Goal: Task Accomplishment & Management: Complete application form

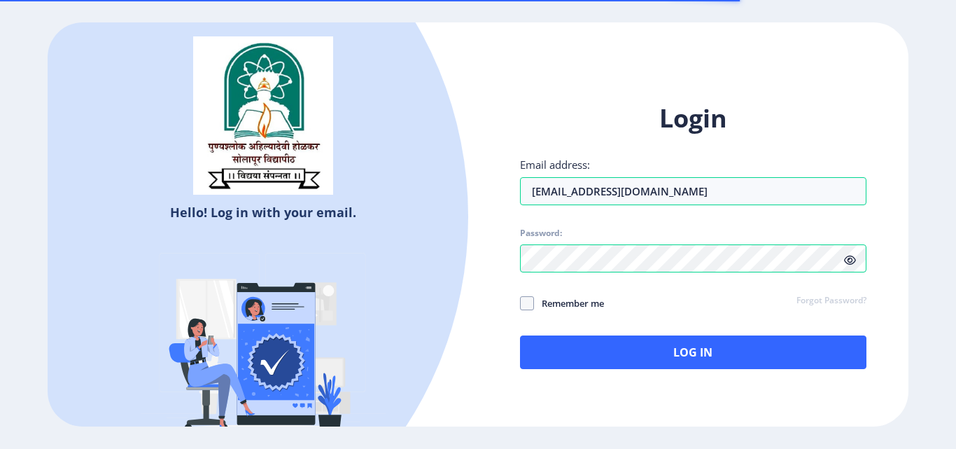
click at [540, 306] on span "Remember me" at bounding box center [569, 303] width 70 height 17
click at [521, 304] on input "Remember me" at bounding box center [520, 303] width 1 height 1
checkbox input "true"
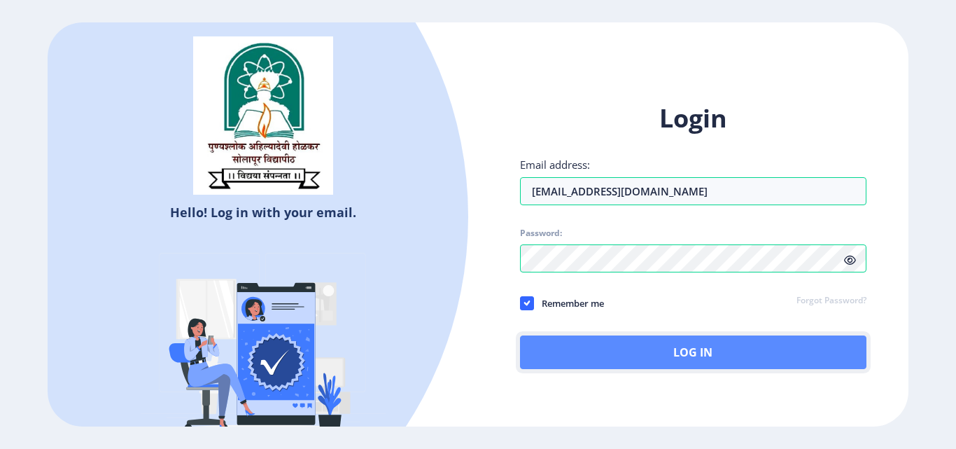
click at [604, 356] on button "Log In" at bounding box center [693, 352] width 347 height 34
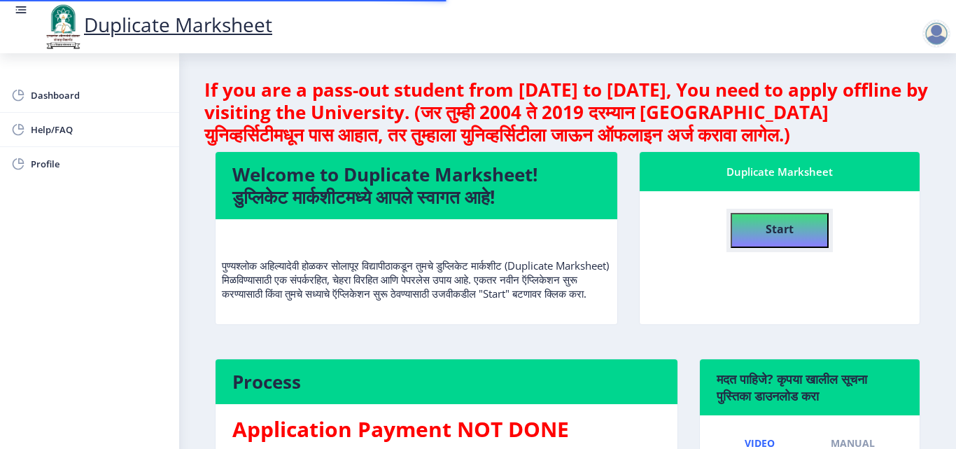
click at [767, 232] on b "Start" at bounding box center [780, 228] width 28 height 15
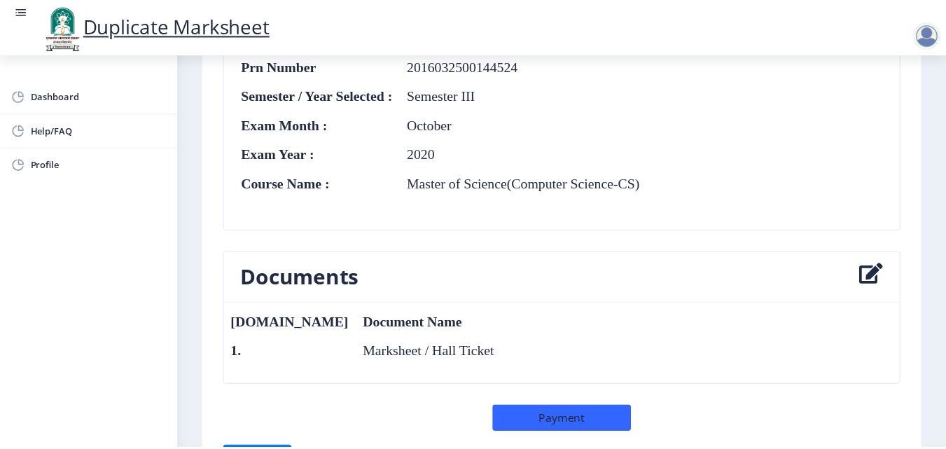
scroll to position [813, 0]
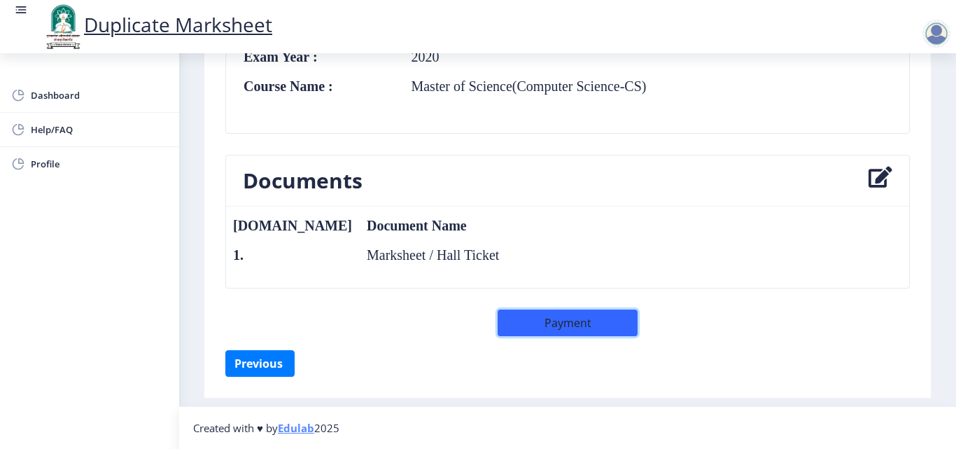
click at [557, 316] on button "Payment" at bounding box center [568, 322] width 140 height 27
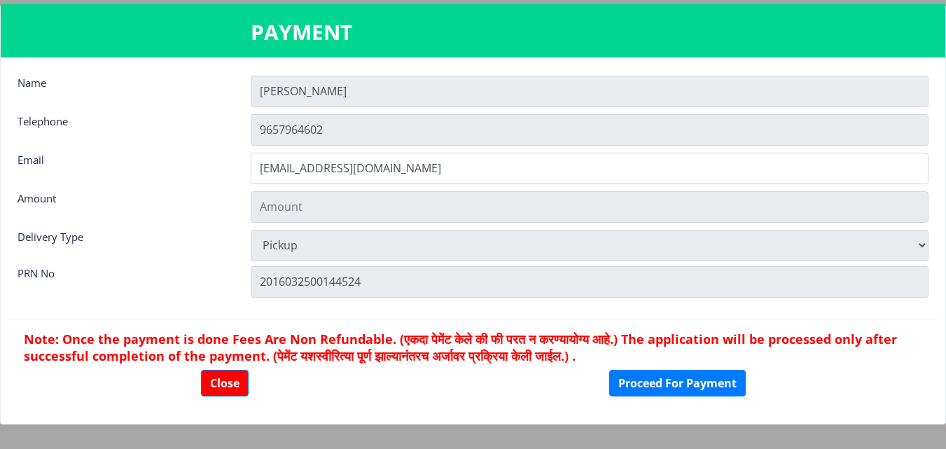
type input "602"
click at [661, 390] on button "Proceed For Payment" at bounding box center [677, 383] width 137 height 27
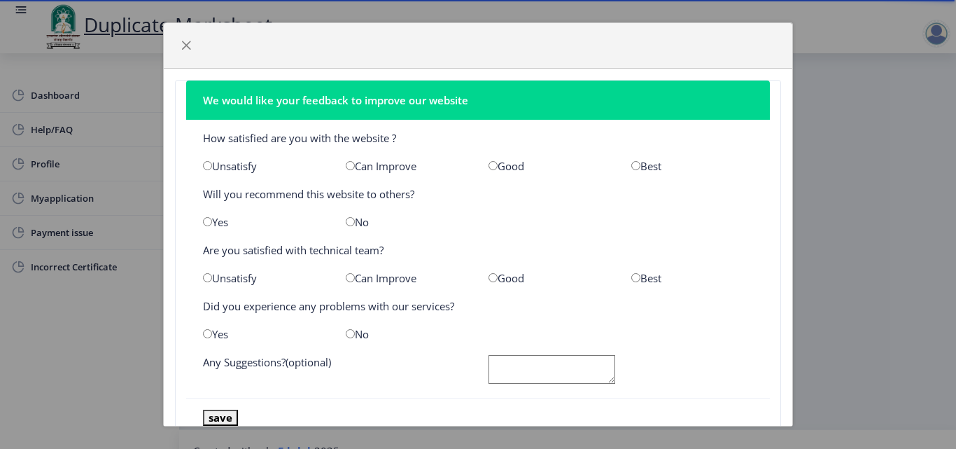
click at [489, 163] on input "radio" at bounding box center [493, 165] width 9 height 9
radio input "true"
click at [207, 225] on input "radio" at bounding box center [207, 221] width 9 height 9
radio input "true"
click at [489, 277] on input "radio" at bounding box center [493, 277] width 9 height 9
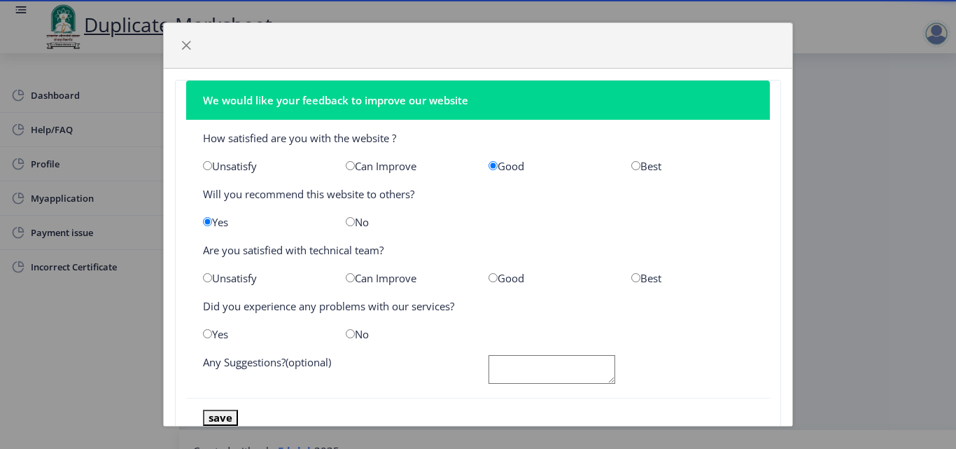
radio input "true"
click at [347, 335] on input "radio" at bounding box center [350, 333] width 9 height 9
radio input "true"
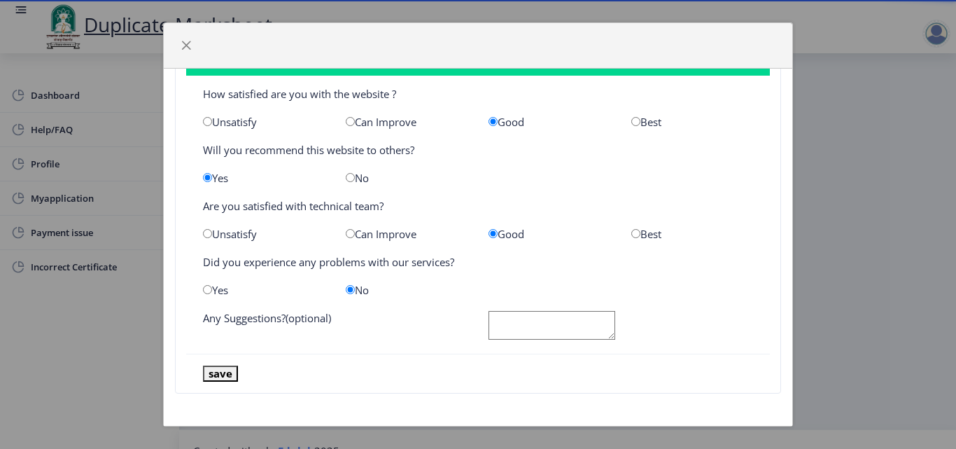
click at [200, 374] on nb-card-footer "save" at bounding box center [478, 374] width 584 height 40
click at [218, 375] on button "save" at bounding box center [220, 374] width 35 height 16
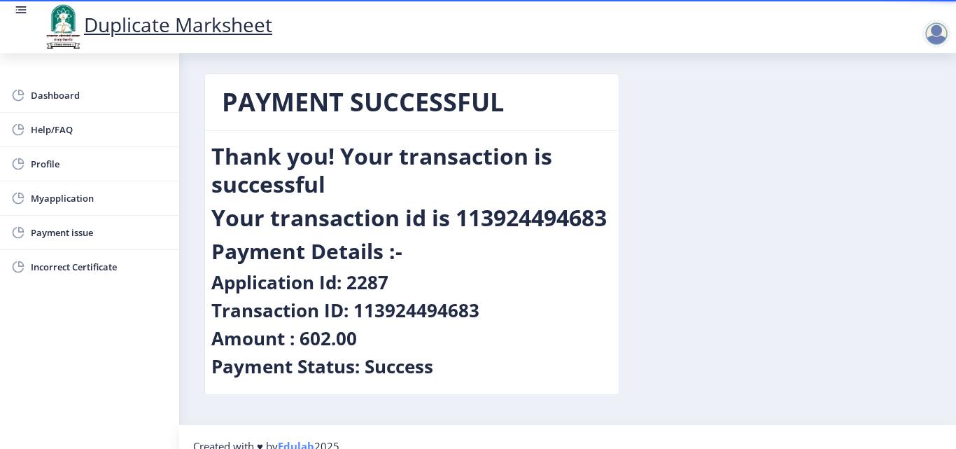
scroll to position [0, 0]
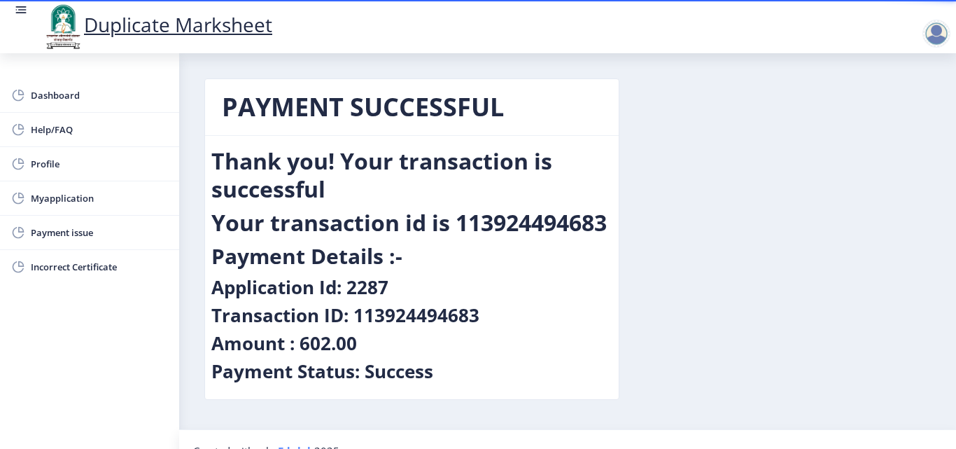
click at [942, 31] on div at bounding box center [937, 34] width 28 height 28
click at [630, 161] on div "PAYMENT SUCCESSFUL Thank you! Your transaction is successful Your transaction i…" at bounding box center [568, 249] width 748 height 342
click at [54, 97] on span "Dashboard" at bounding box center [99, 95] width 137 height 17
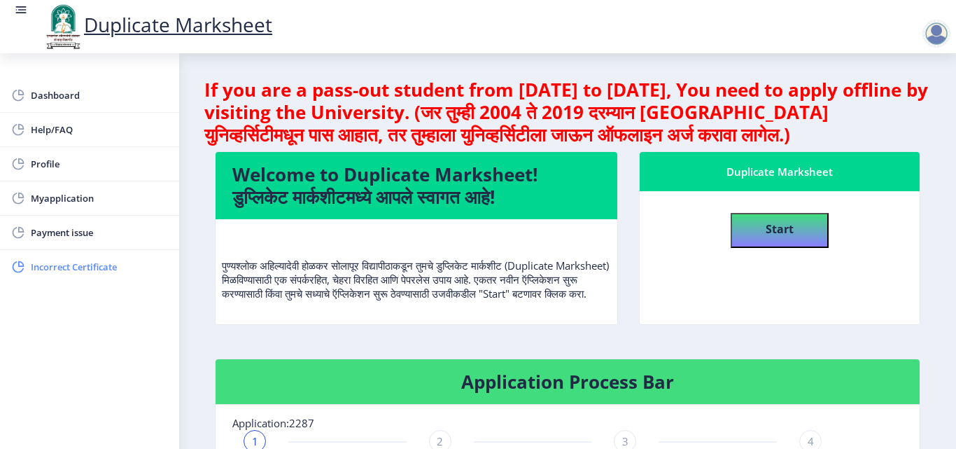
click at [106, 268] on span "Incorrect Certificate" at bounding box center [99, 266] width 137 height 17
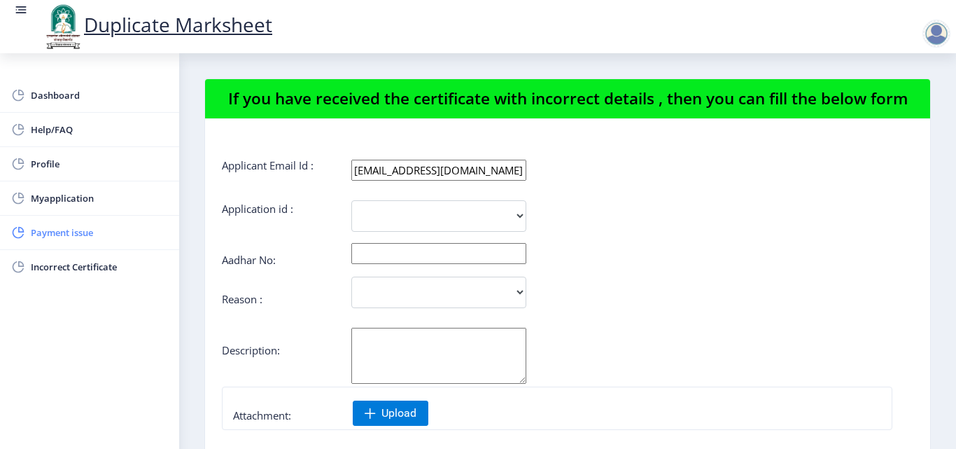
click at [73, 237] on span "Payment issue" at bounding box center [99, 232] width 137 height 17
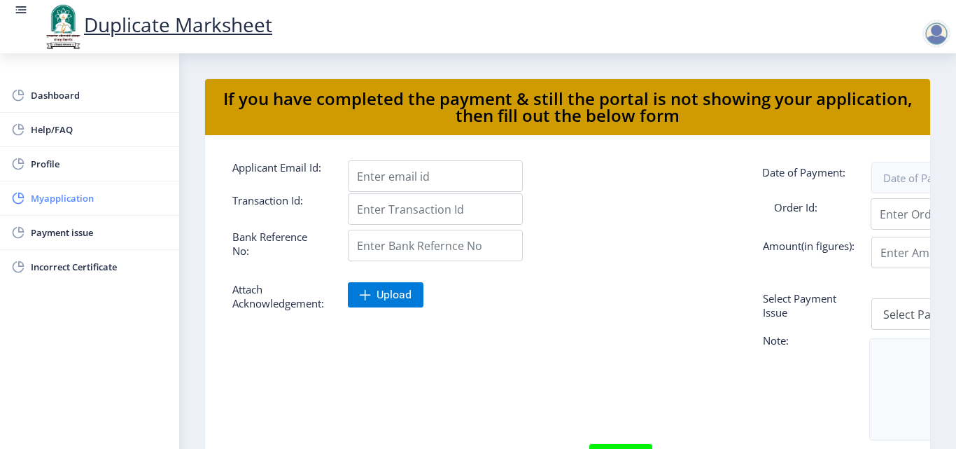
click at [68, 197] on span "Myapplication" at bounding box center [99, 198] width 137 height 17
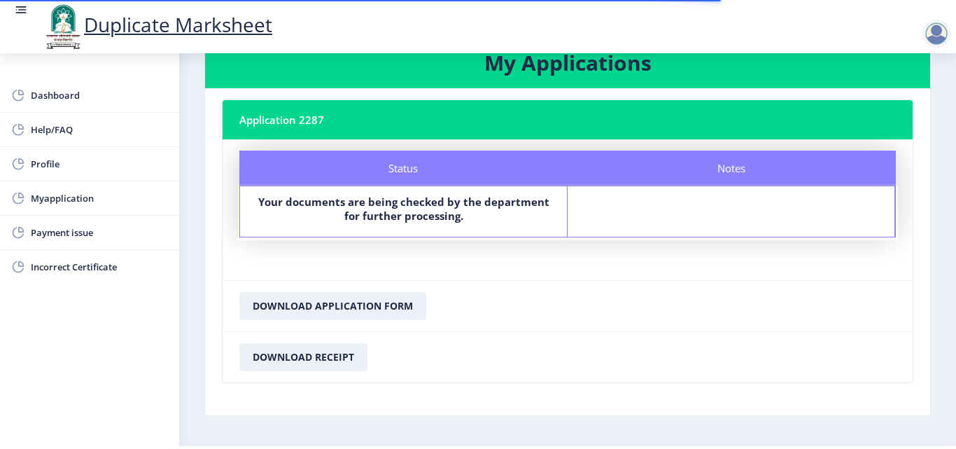
scroll to position [81, 0]
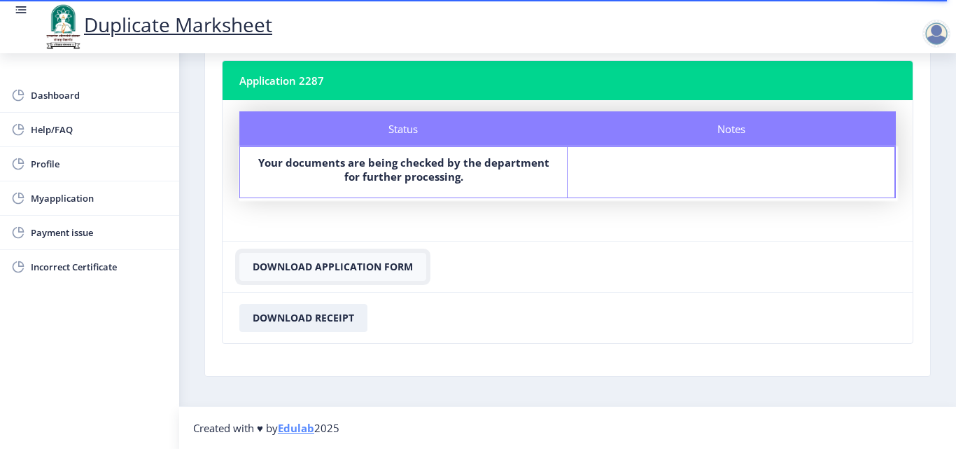
click at [302, 270] on button "Download Application Form" at bounding box center [332, 267] width 187 height 28
click at [338, 271] on button "Download Application Form" at bounding box center [332, 267] width 187 height 28
click at [330, 326] on button "Download Receipt" at bounding box center [303, 318] width 128 height 28
click at [328, 267] on button "Download Application Form" at bounding box center [332, 267] width 187 height 28
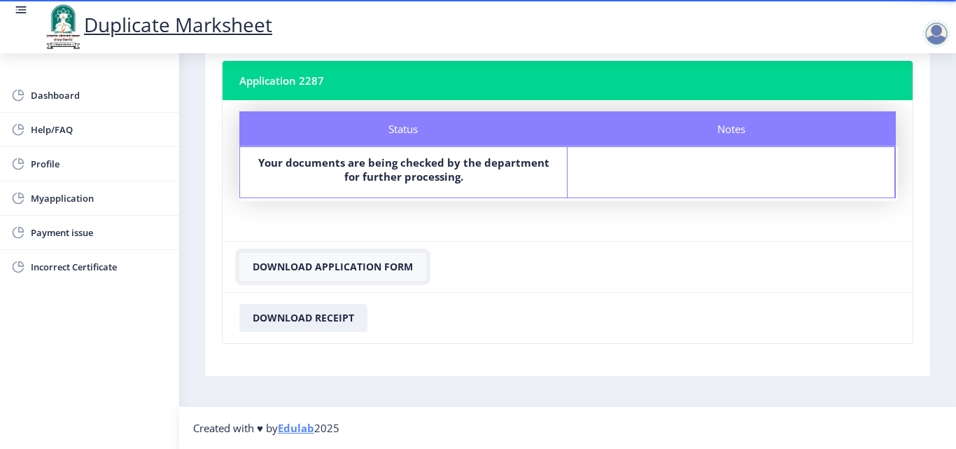
click at [328, 267] on button "Download Application Form" at bounding box center [332, 267] width 187 height 28
click at [57, 155] on span "Profile" at bounding box center [99, 163] width 137 height 17
select select
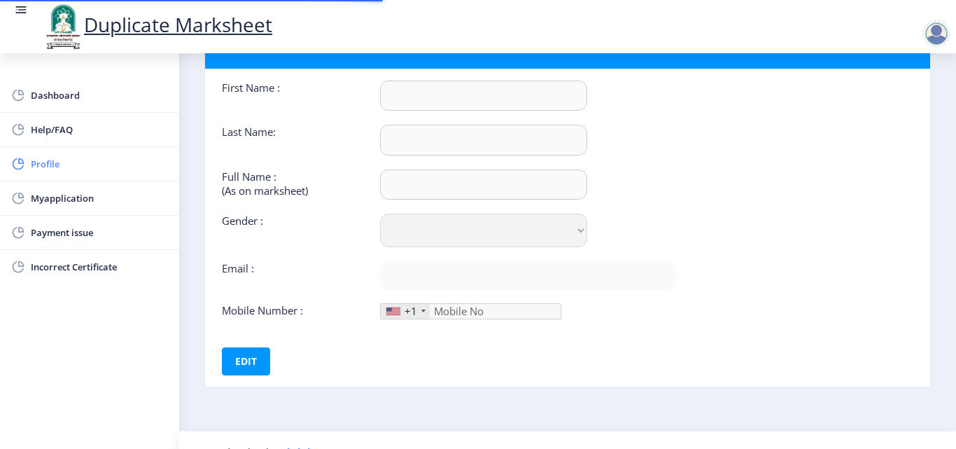
type input "[PERSON_NAME]"
type input "Tone"
type input "Tone [PERSON_NAME]"
select select "[DEMOGRAPHIC_DATA]"
type input "[EMAIL_ADDRESS][DOMAIN_NAME]"
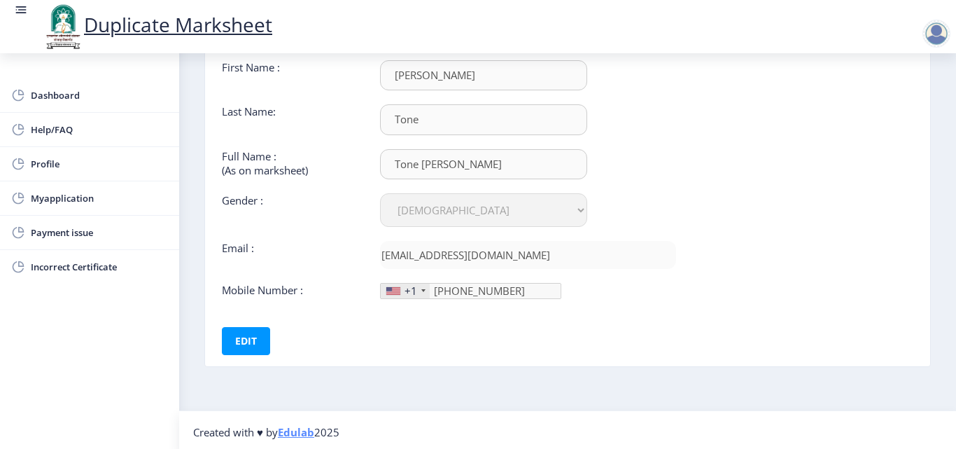
scroll to position [105, 0]
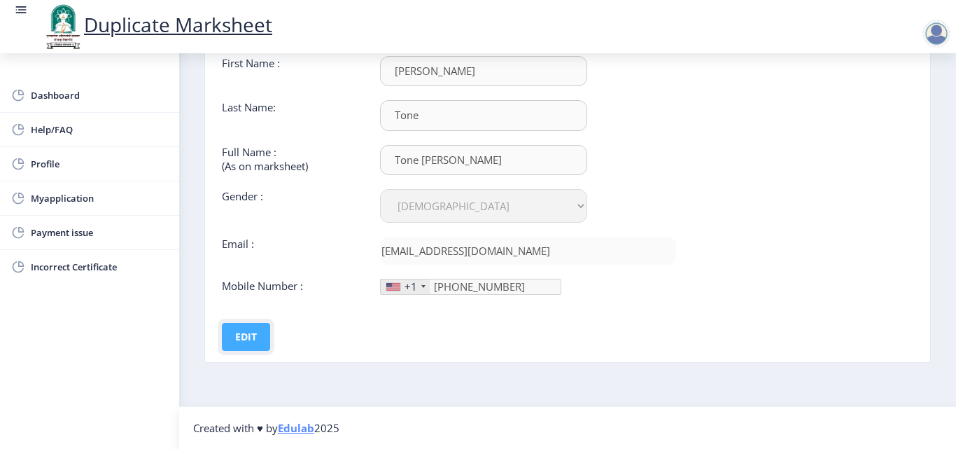
click at [242, 333] on button "Edit" at bounding box center [246, 337] width 48 height 28
click at [440, 211] on select "Select Gender [DEMOGRAPHIC_DATA] [DEMOGRAPHIC_DATA] Other" at bounding box center [483, 206] width 207 height 34
click at [380, 189] on select "Select Gender [DEMOGRAPHIC_DATA] [DEMOGRAPHIC_DATA] Other" at bounding box center [483, 206] width 207 height 34
click at [417, 284] on div "+1" at bounding box center [405, 286] width 49 height 15
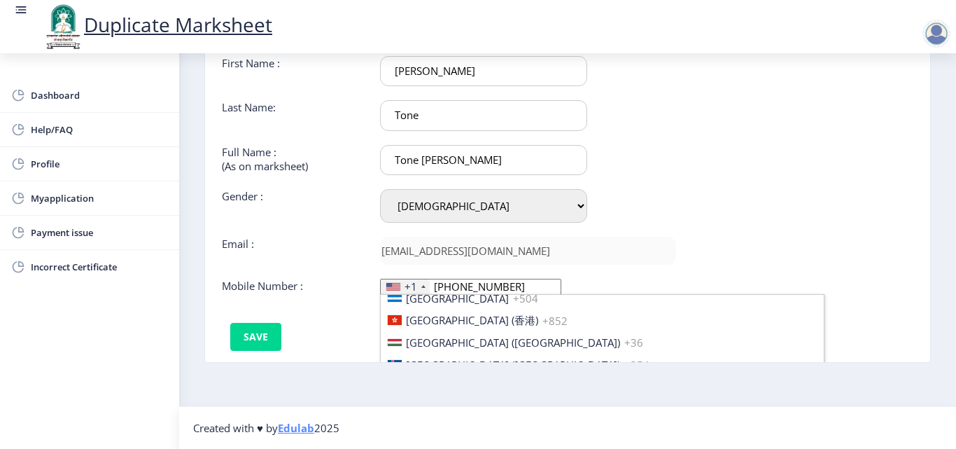
scroll to position [72, 0]
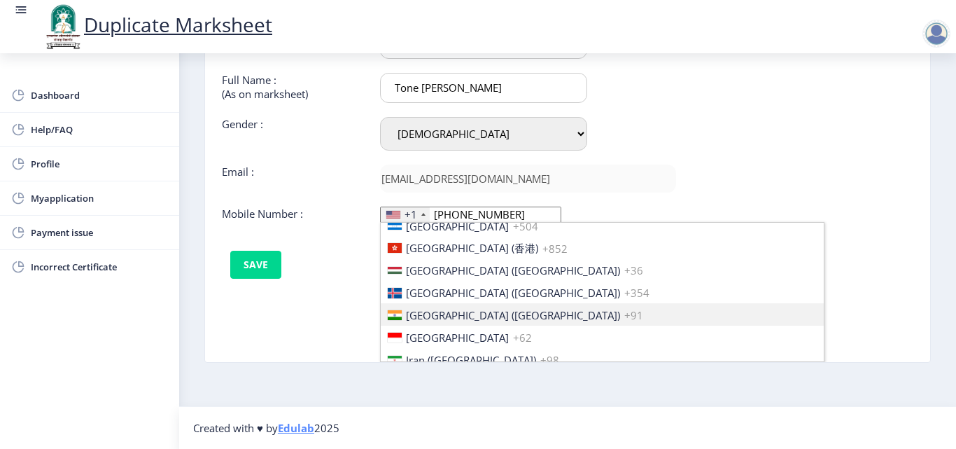
click at [409, 314] on span "[GEOGRAPHIC_DATA] ([GEOGRAPHIC_DATA])" at bounding box center [513, 315] width 214 height 14
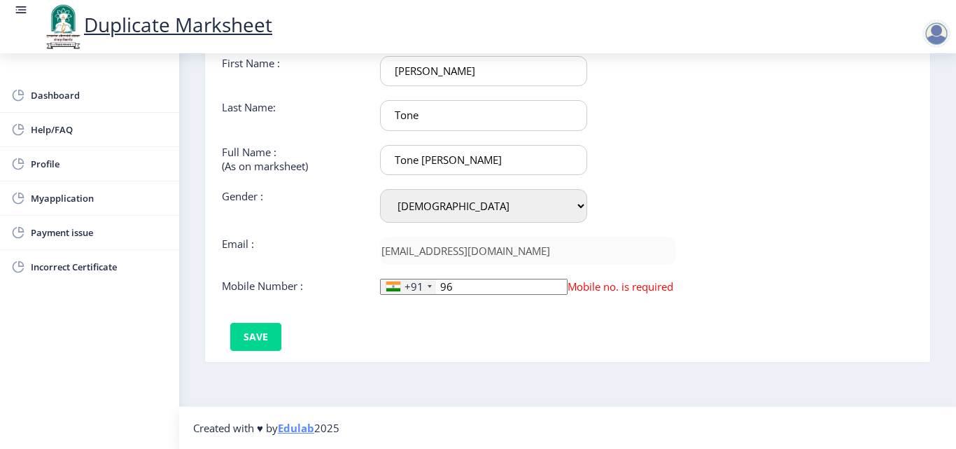
type input "9"
type input "9657964602"
click at [253, 337] on button "Save" at bounding box center [255, 337] width 51 height 28
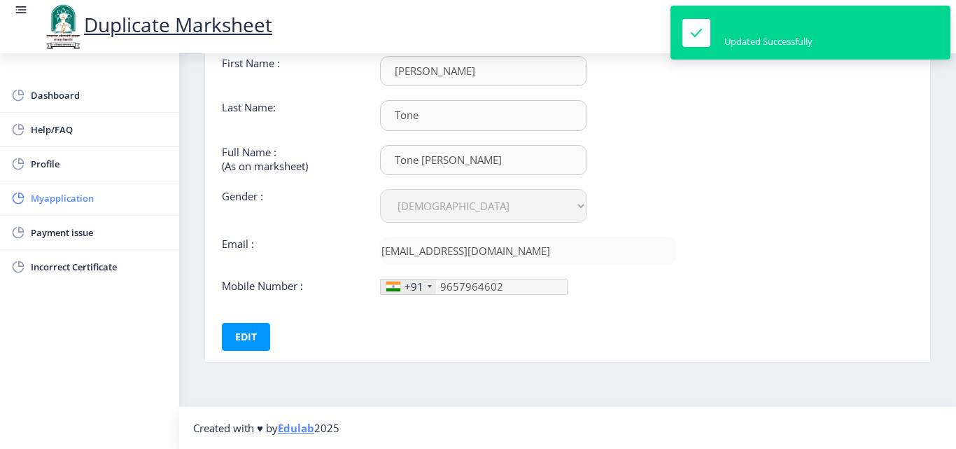
click at [93, 207] on link "Myapplication" at bounding box center [89, 198] width 179 height 34
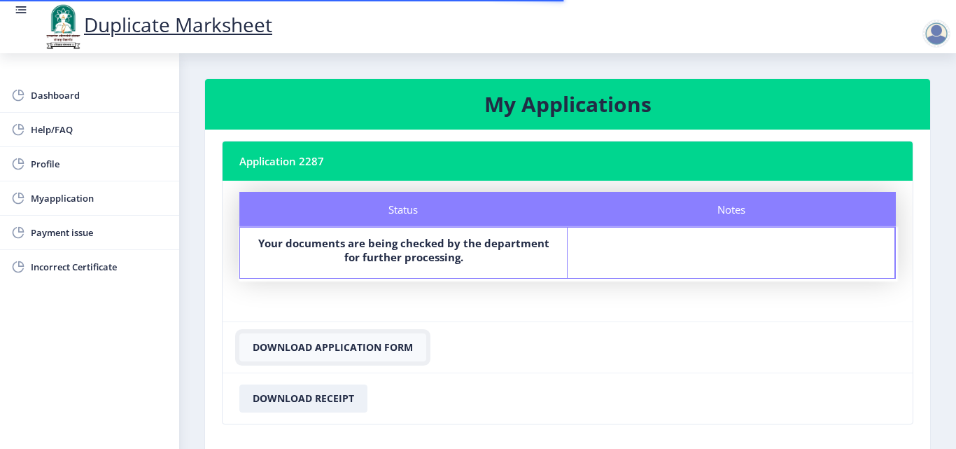
click at [301, 341] on button "Download Application Form" at bounding box center [332, 347] width 187 height 28
click at [52, 92] on span "Dashboard" at bounding box center [99, 95] width 137 height 17
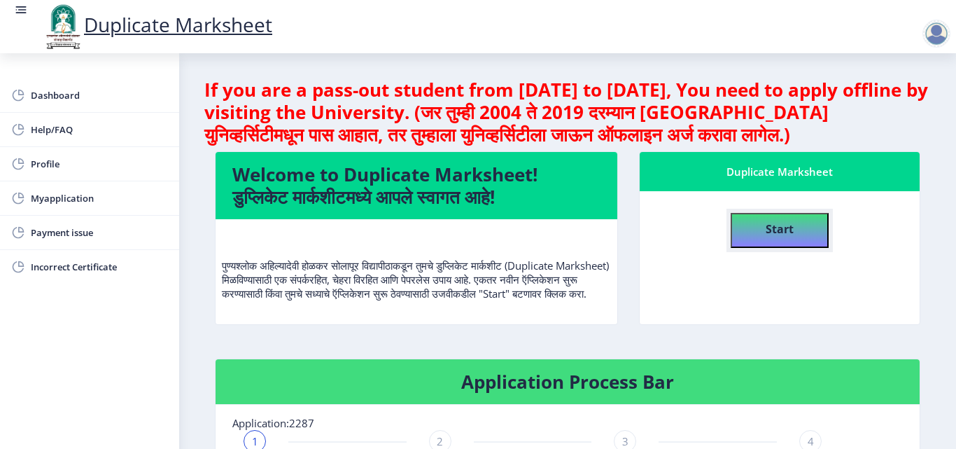
click at [812, 235] on button "Start" at bounding box center [780, 230] width 98 height 35
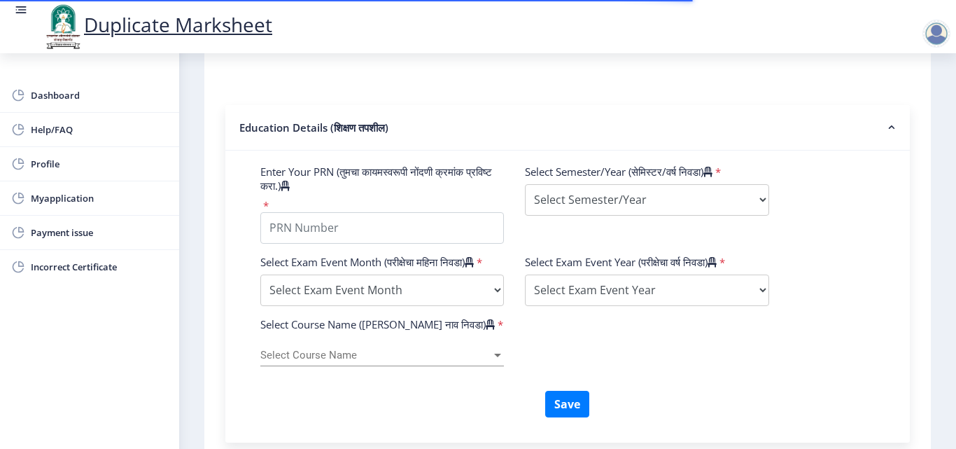
scroll to position [350, 0]
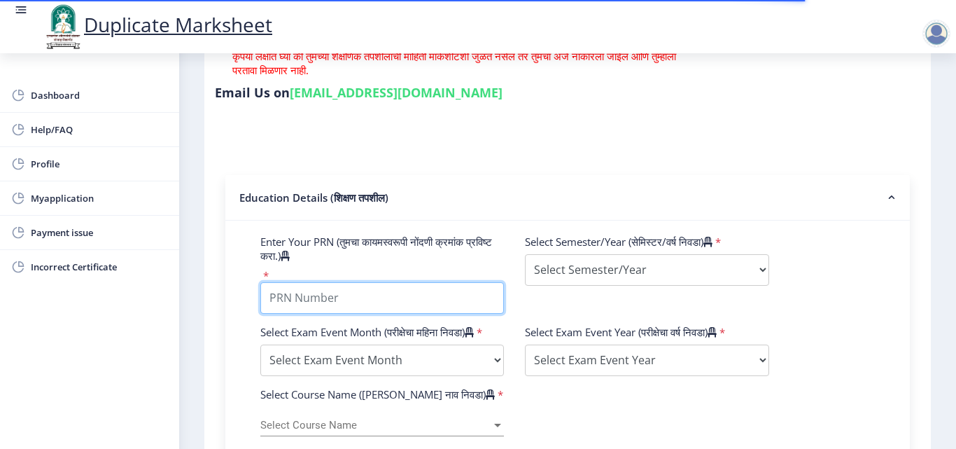
click at [319, 296] on input "Enter Your PRN (तुमचा कायमस्वरूपी नोंदणी क्रमांक प्रविष्ट करा.)" at bounding box center [382, 298] width 244 height 32
type input "2016032500144524"
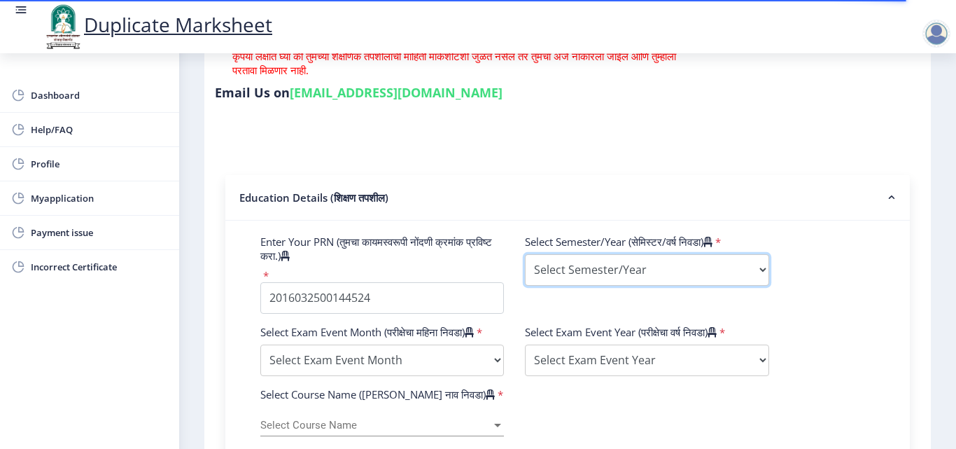
click at [614, 270] on select "Select Semester/Year Semester I Semester II Semester III Semester IV Semester V…" at bounding box center [647, 270] width 244 height 32
select select "Semester III"
click at [525, 254] on select "Select Semester/Year Semester I Semester II Semester III Semester IV Semester V…" at bounding box center [647, 270] width 244 height 32
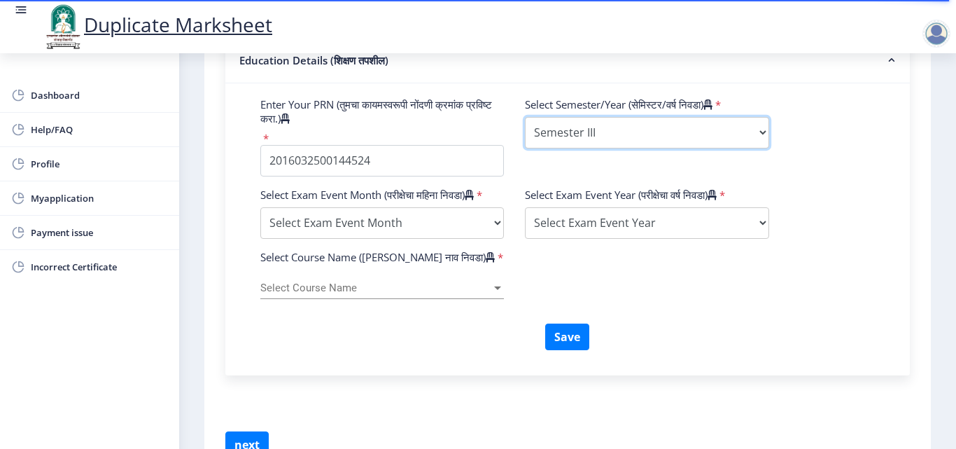
scroll to position [490, 0]
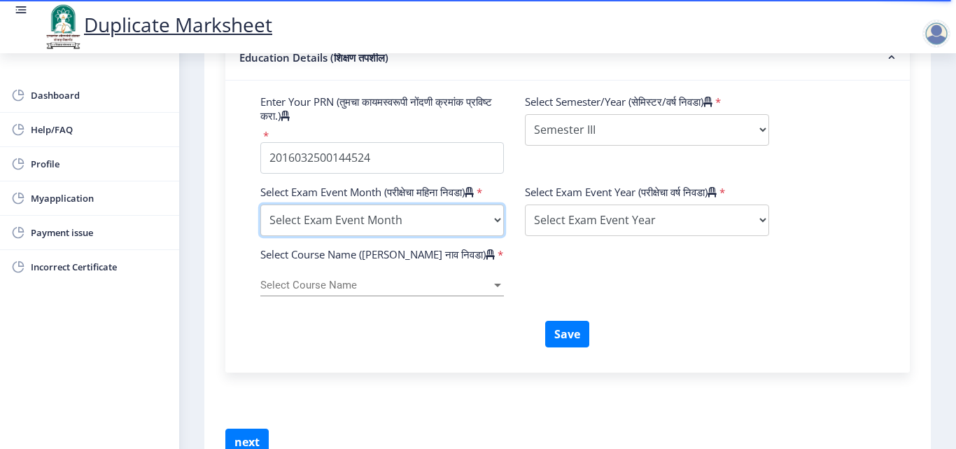
click at [351, 236] on select "Select Exam Event Month October March" at bounding box center [382, 220] width 244 height 32
select select "October"
click at [260, 218] on select "Select Exam Event Month October March" at bounding box center [382, 220] width 244 height 32
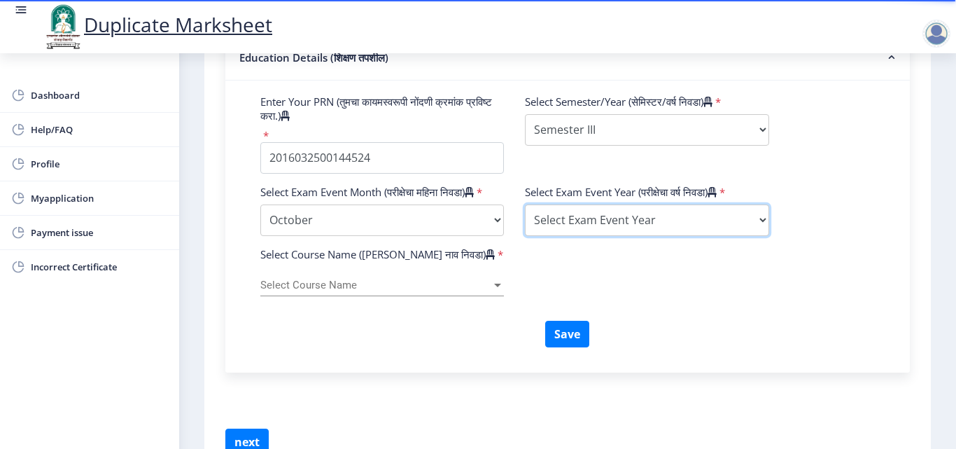
click at [592, 222] on select "Select Exam Event Year [DATE] 2024 2023 2022 2021 2020 2019 2018 2017 2016 2015…" at bounding box center [647, 220] width 244 height 32
select select "2020"
click at [525, 204] on select "Select Exam Event Year [DATE] 2024 2023 2022 2021 2020 2019 2018 2017 2016 2015…" at bounding box center [647, 220] width 244 height 32
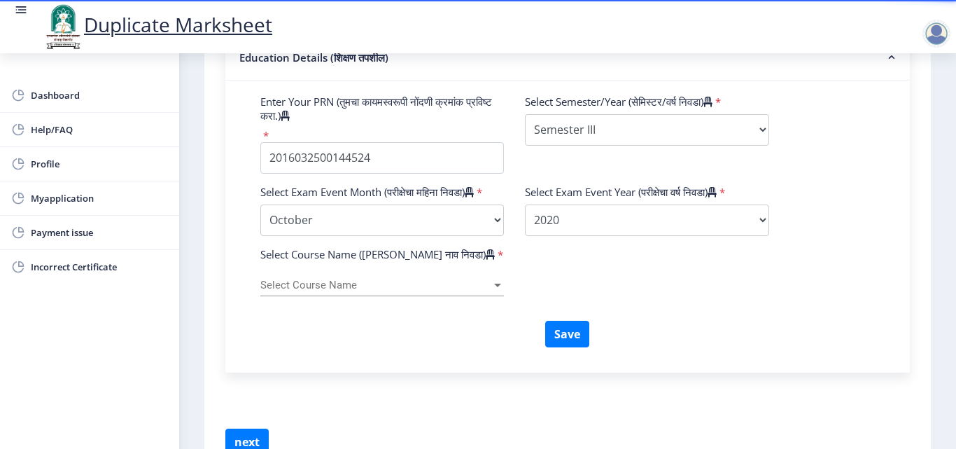
click at [375, 286] on div "Select Course Name Select Course Name" at bounding box center [382, 281] width 244 height 29
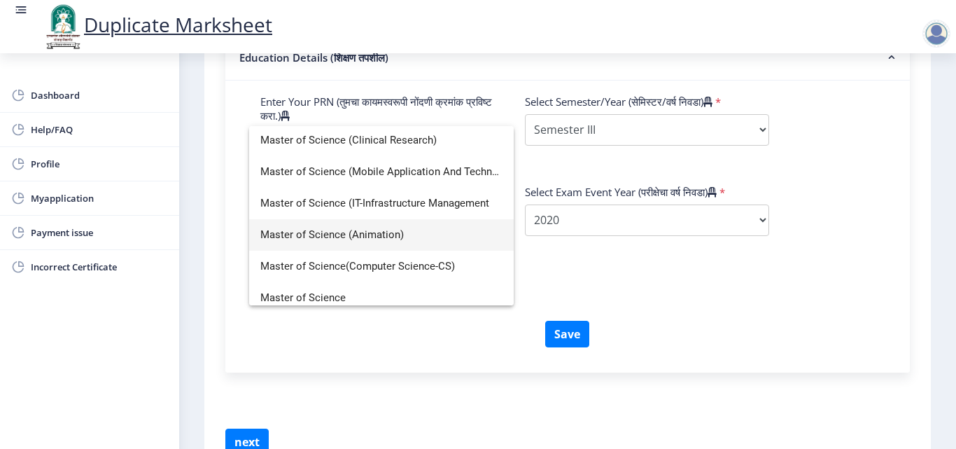
scroll to position [350, 0]
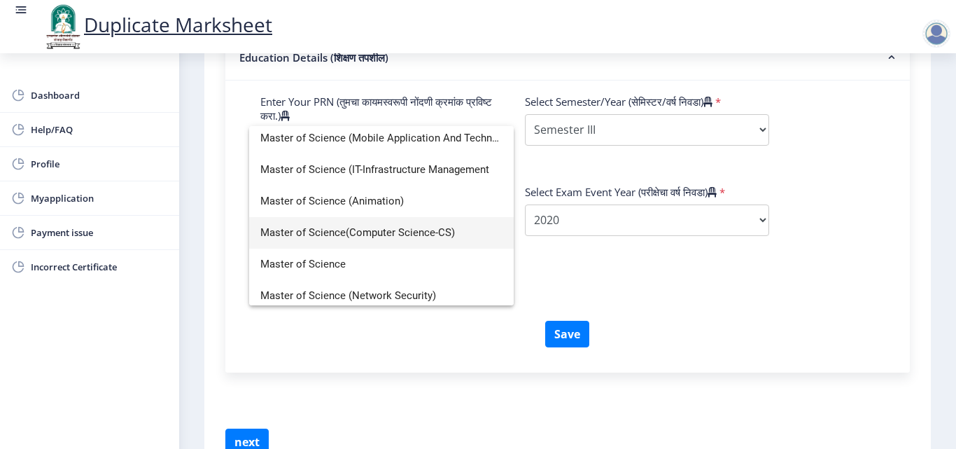
type input "master of sc"
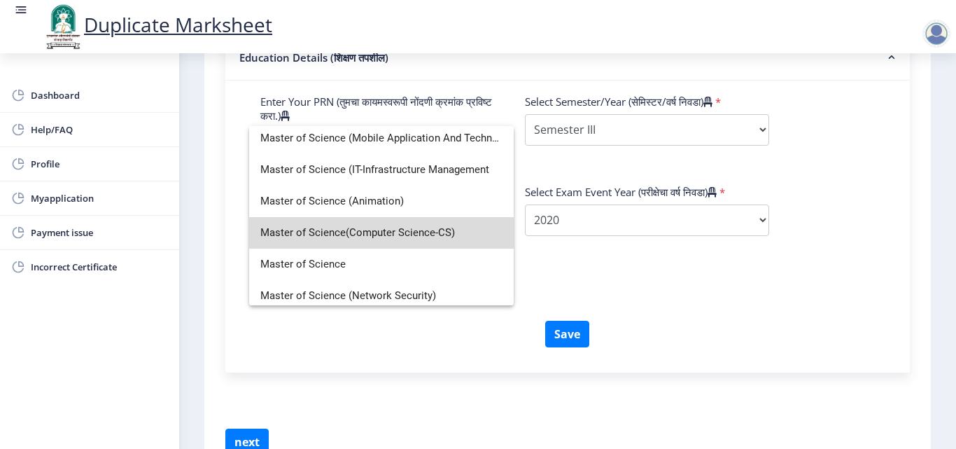
click at [426, 227] on span "Master of Science(Computer Science-CS)" at bounding box center [381, 233] width 242 height 32
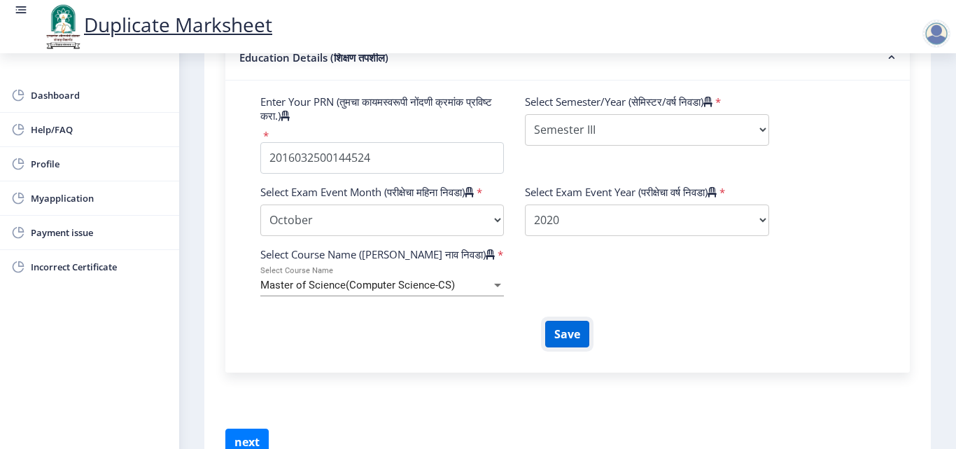
click at [557, 343] on button "Save" at bounding box center [567, 334] width 44 height 27
select select
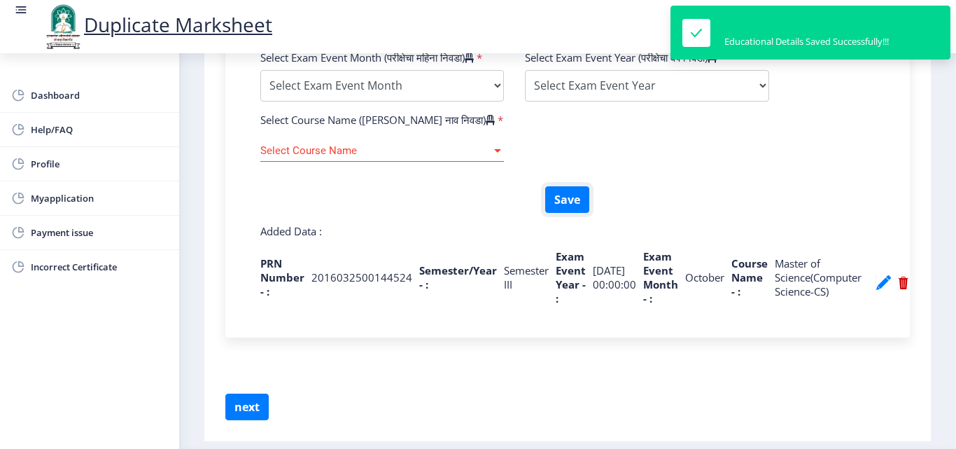
scroll to position [630, 0]
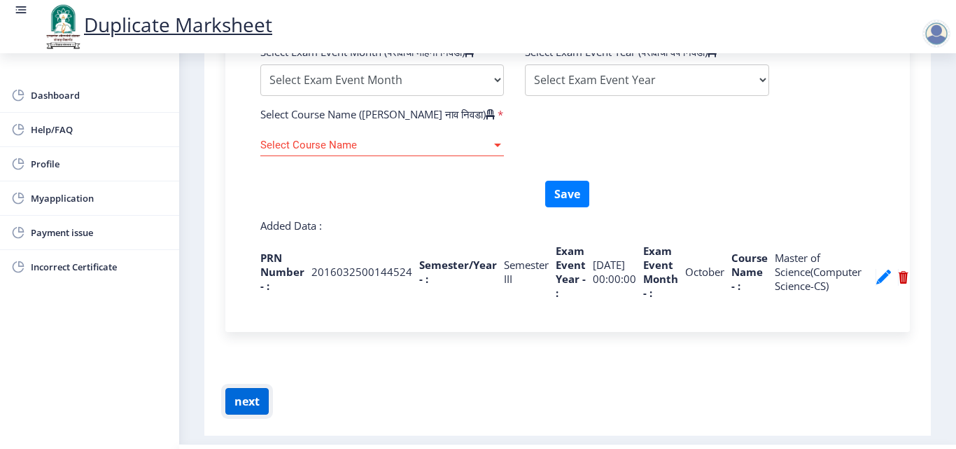
click at [239, 415] on button "next" at bounding box center [246, 401] width 43 height 27
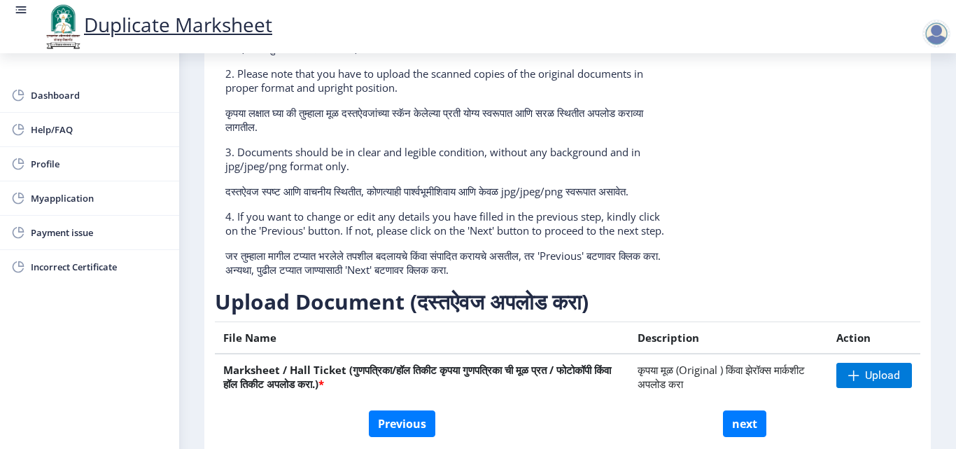
scroll to position [244, 0]
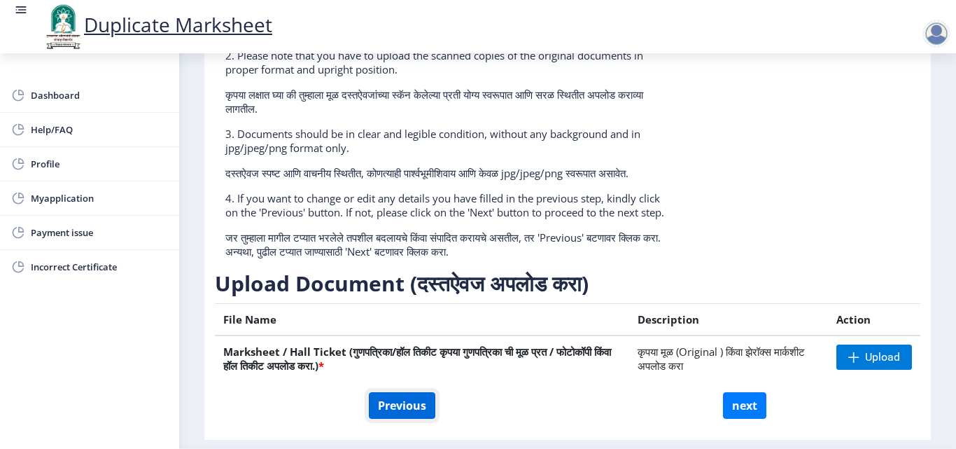
click at [419, 419] on button "Previous" at bounding box center [402, 405] width 67 height 27
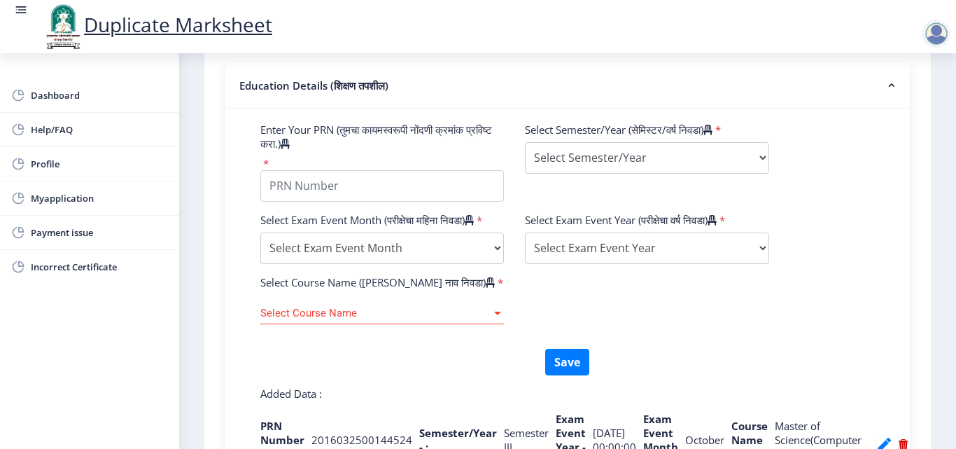
scroll to position [314, 0]
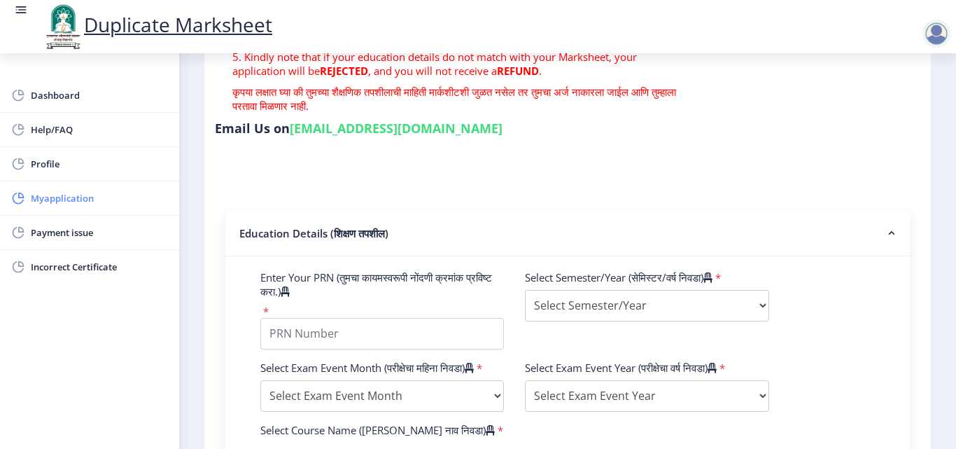
click at [42, 210] on link "Myapplication" at bounding box center [89, 198] width 179 height 34
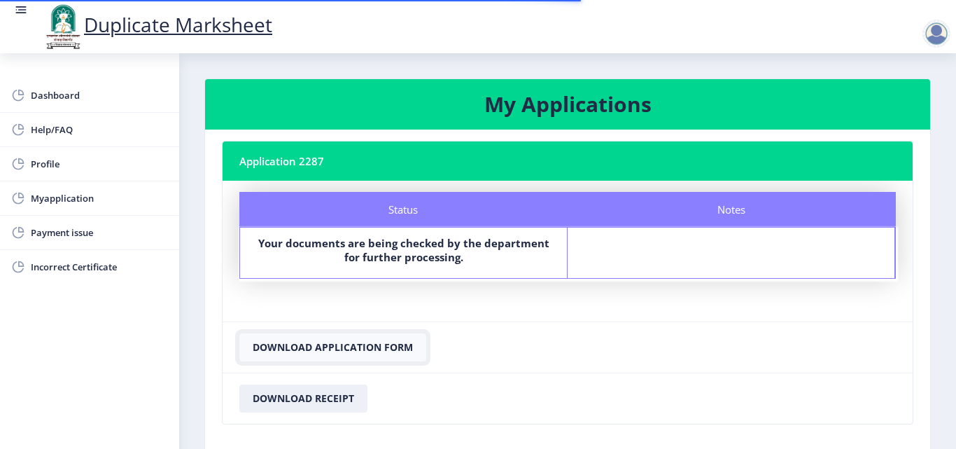
click at [377, 347] on button "Download Application Form" at bounding box center [332, 347] width 187 height 28
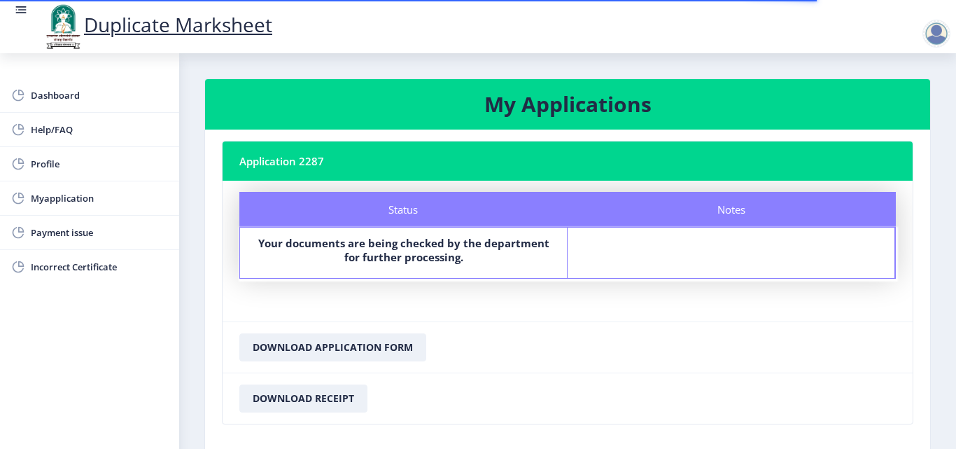
click at [927, 41] on div at bounding box center [937, 34] width 28 height 28
